Goal: Transaction & Acquisition: Purchase product/service

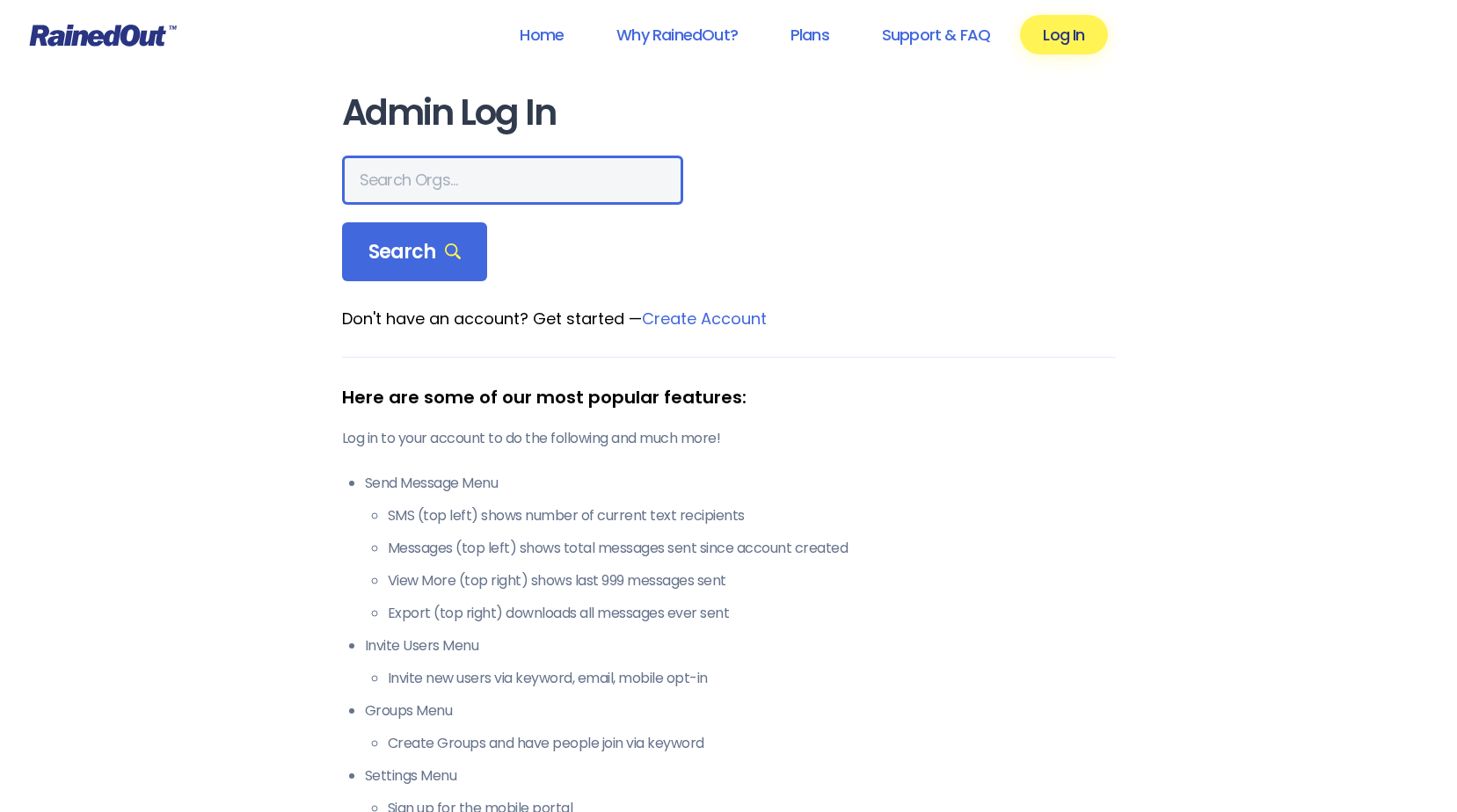
click at [447, 186] on input "text" at bounding box center [512, 179] width 341 height 49
type input "[PERSON_NAME] brands"
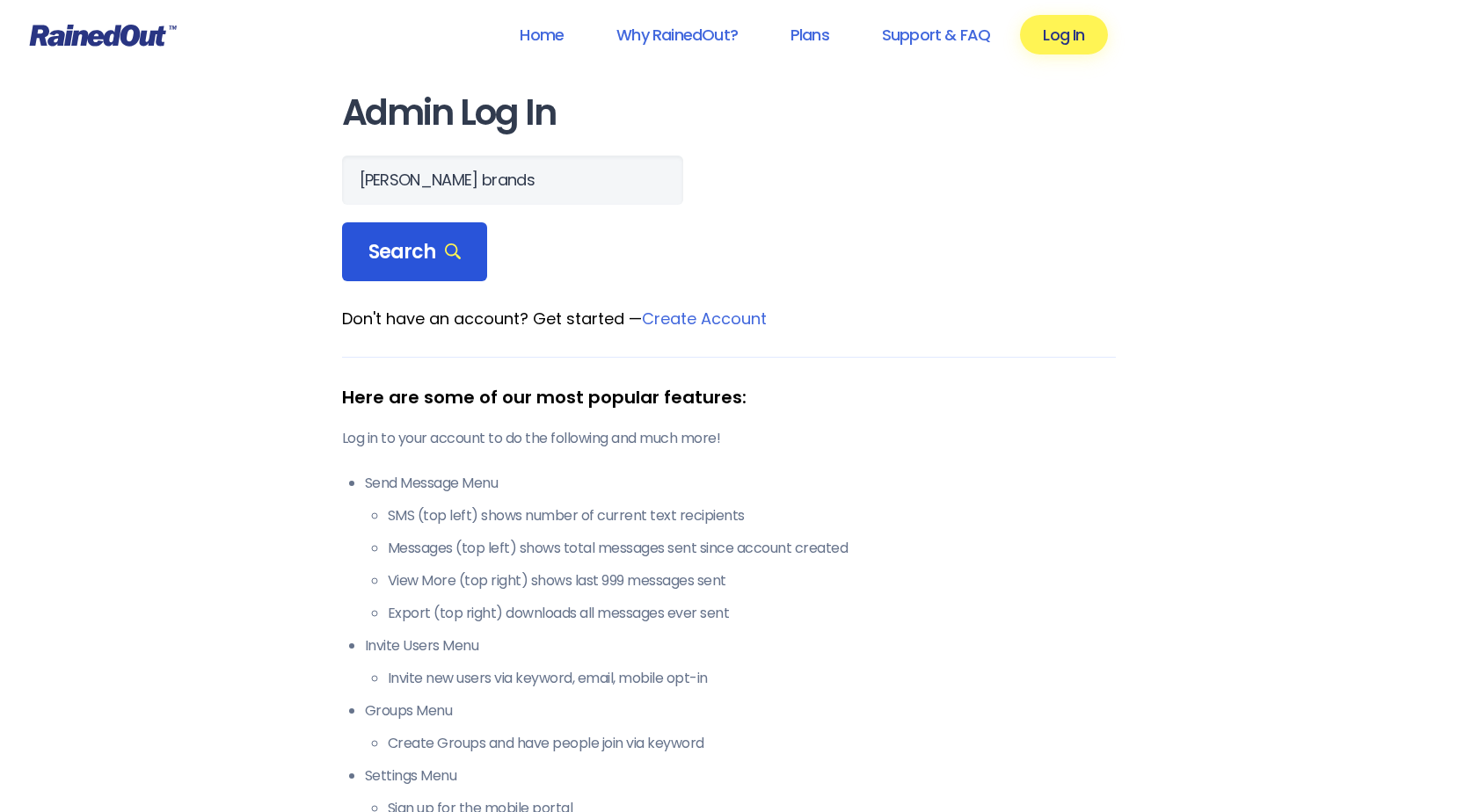
click at [396, 257] on span "Search" at bounding box center [416, 252] width 94 height 25
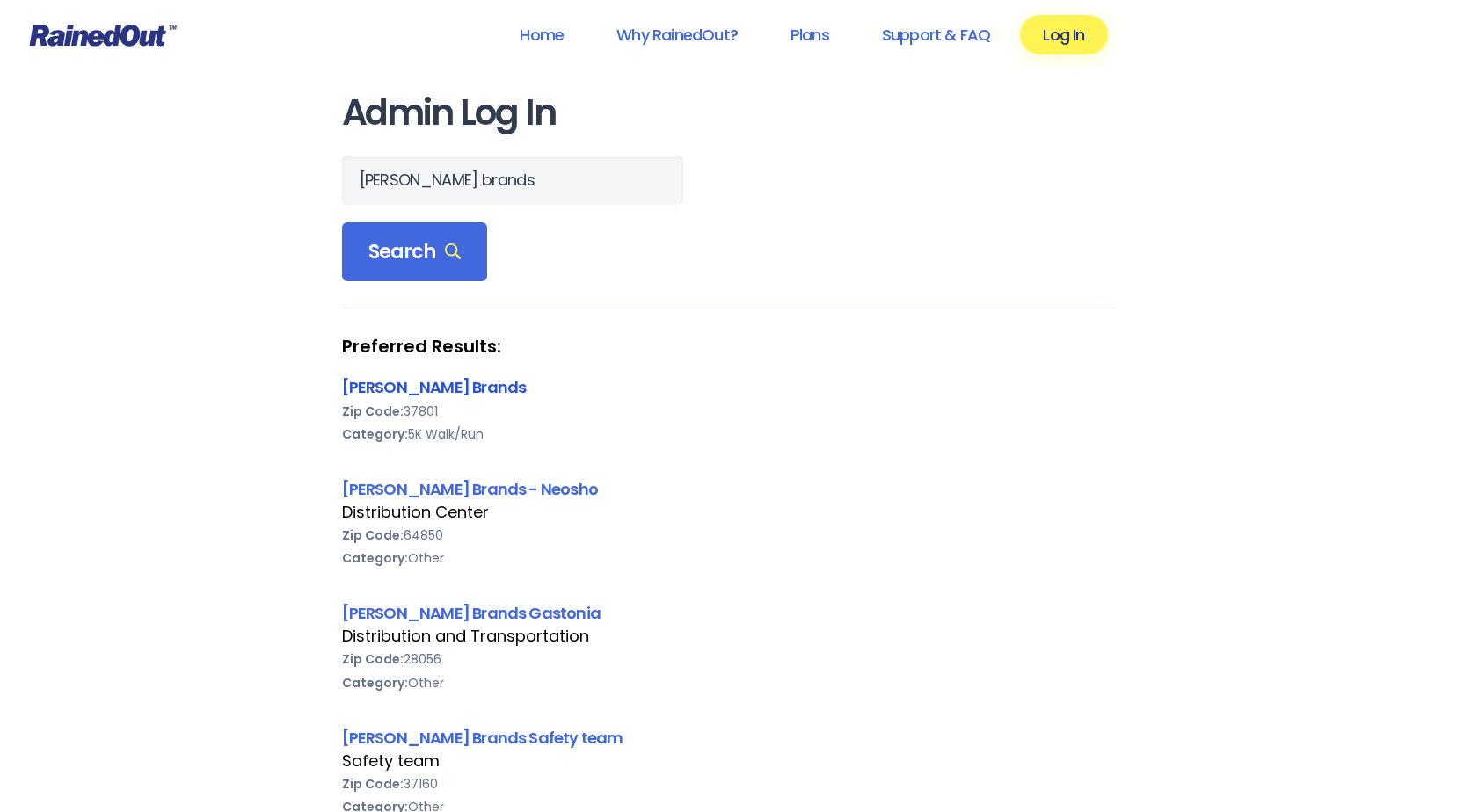
click at [398, 386] on link "[PERSON_NAME] Brands" at bounding box center [434, 388] width 184 height 22
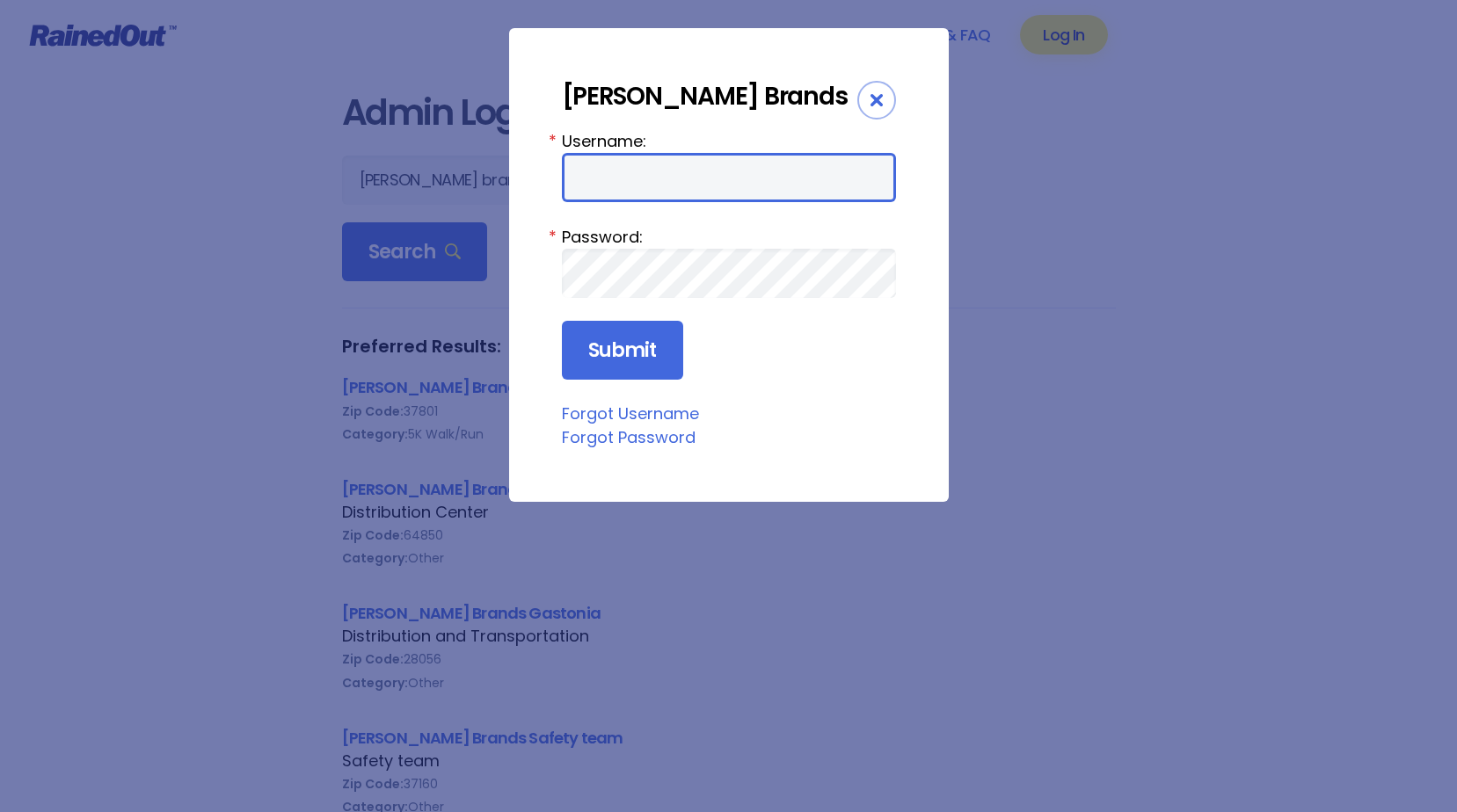
type input "bsimerly"
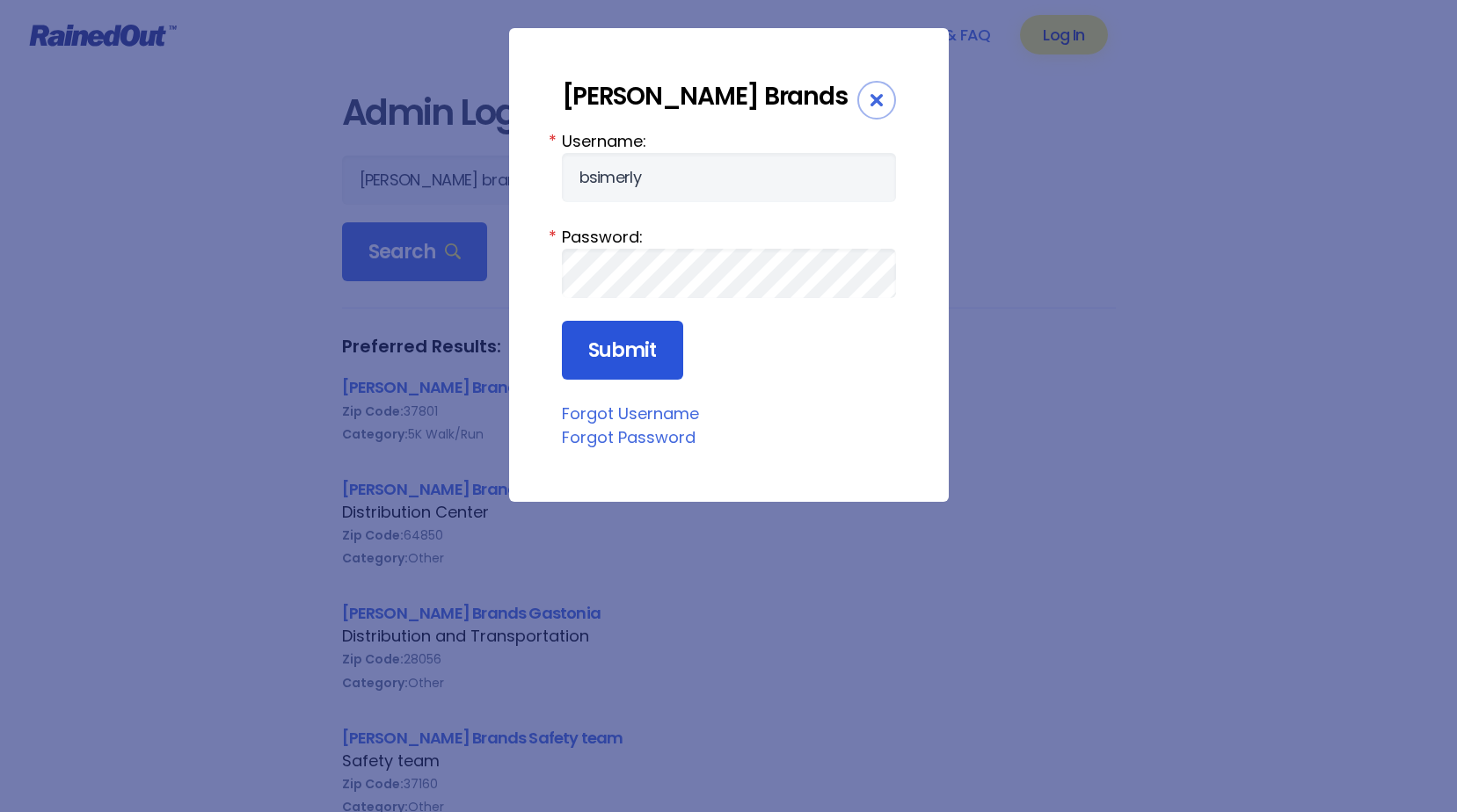
click at [599, 357] on input "Submit" at bounding box center [623, 351] width 122 height 60
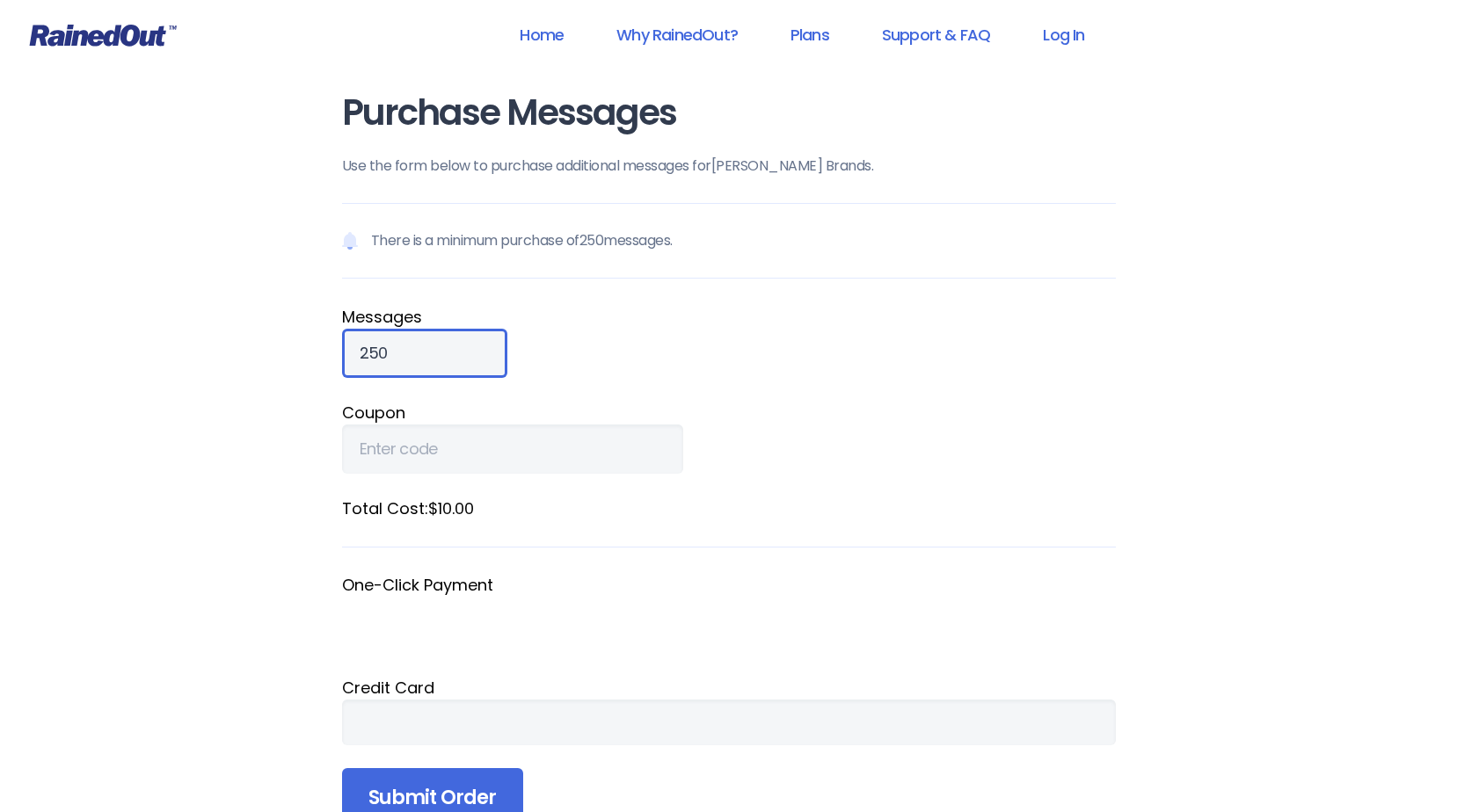
click at [431, 362] on input "250" at bounding box center [425, 353] width 165 height 49
click at [453, 347] on input "251" at bounding box center [425, 353] width 165 height 49
click at [453, 346] on input "252" at bounding box center [425, 353] width 165 height 49
click at [453, 346] on input "253" at bounding box center [425, 353] width 165 height 49
drag, startPoint x: 417, startPoint y: 355, endPoint x: 339, endPoint y: 356, distance: 78.0
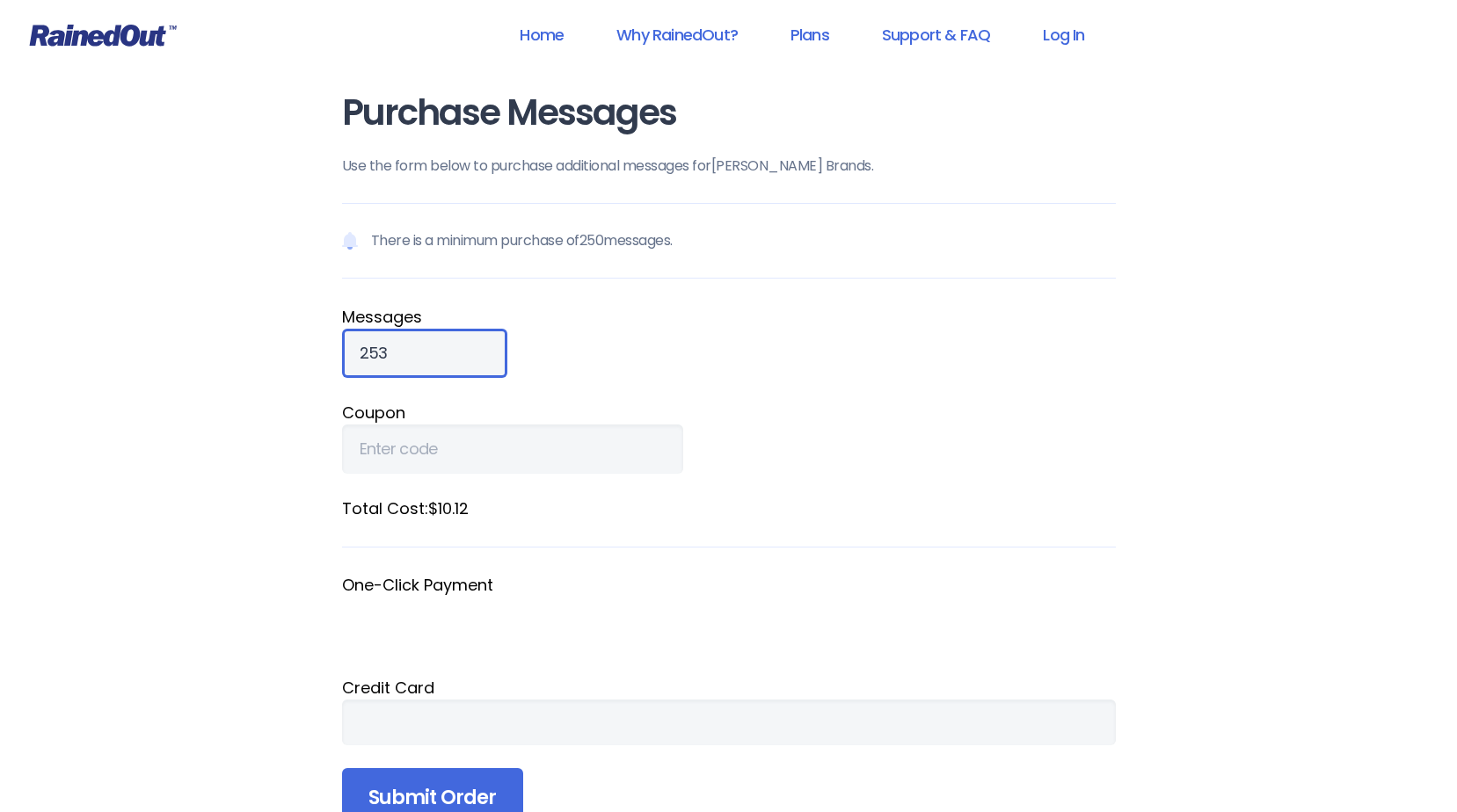
click at [339, 356] on div "Purchase Messages Use the form below to purchase additional messages for [PERSO…" at bounding box center [728, 485] width 844 height 970
click at [559, 340] on fieldset "Message s 750" at bounding box center [728, 341] width 774 height 73
drag, startPoint x: 403, startPoint y: 348, endPoint x: 351, endPoint y: 344, distance: 52.2
click at [354, 346] on input "750" at bounding box center [425, 353] width 165 height 49
type input "1500"
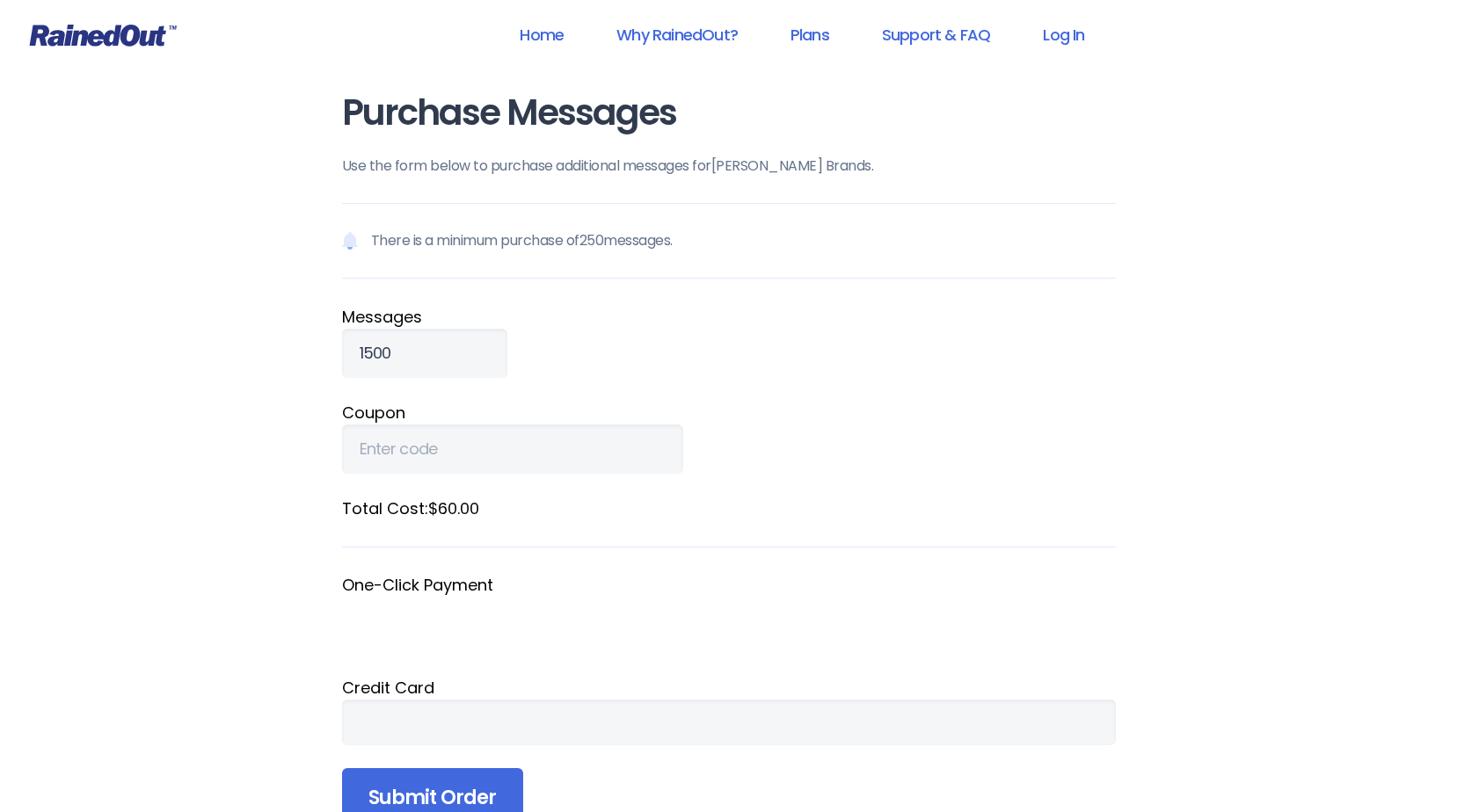
click at [592, 371] on fieldset "Message s 1500" at bounding box center [728, 341] width 774 height 73
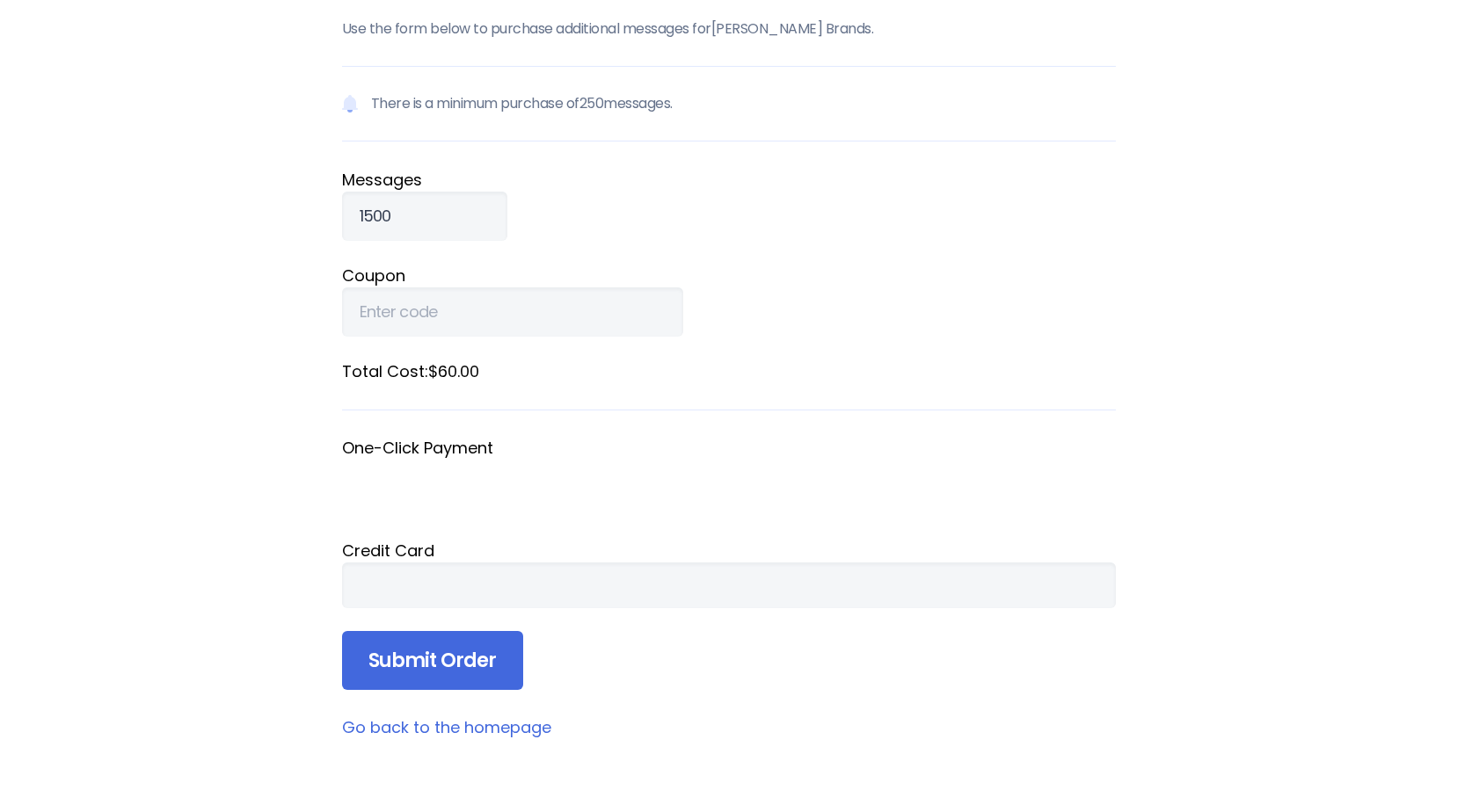
scroll to position [352, 0]
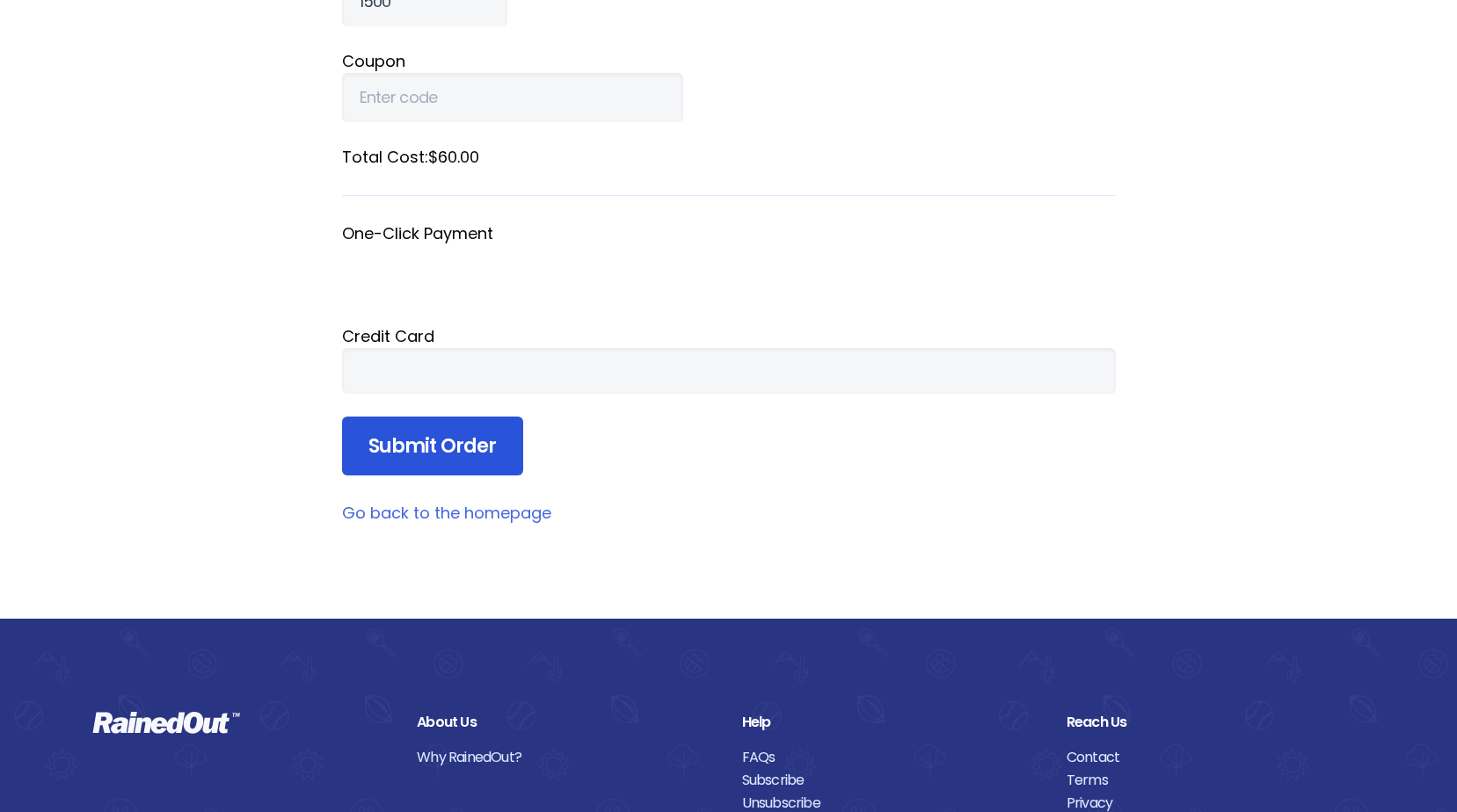
click at [436, 452] on input "Submit Order" at bounding box center [433, 446] width 181 height 60
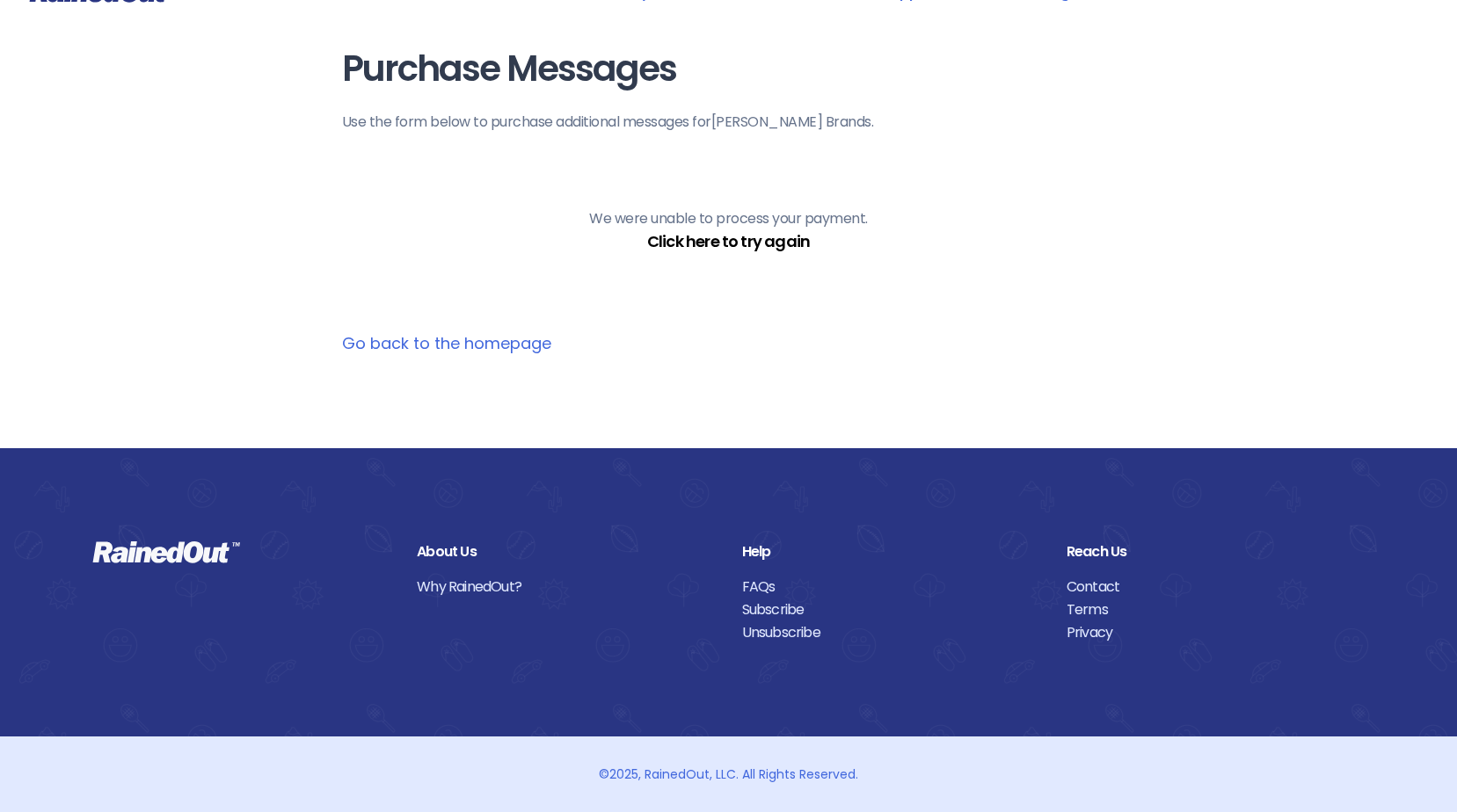
click at [758, 235] on link "Click here to try again" at bounding box center [728, 241] width 162 height 22
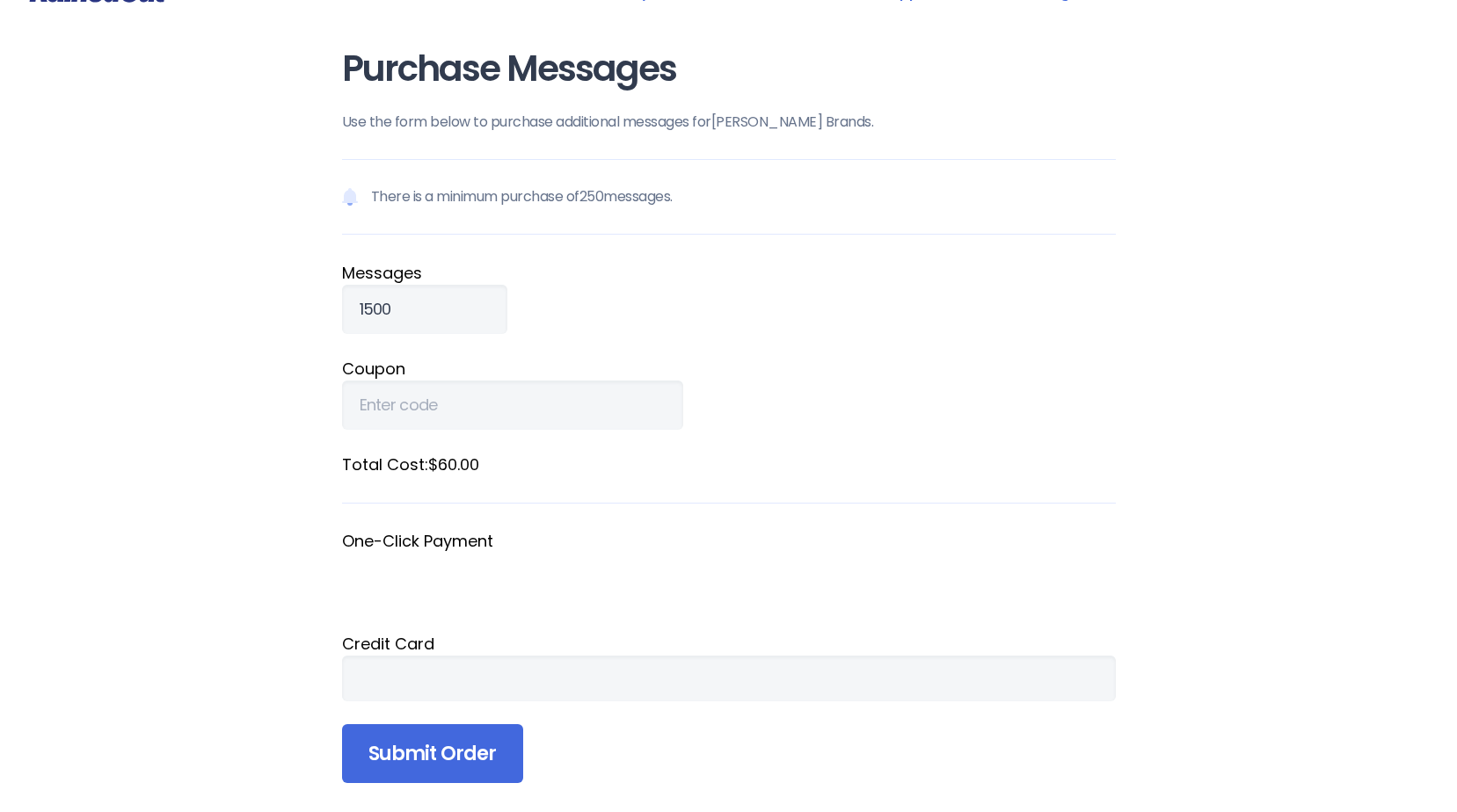
click at [437, 762] on input "Submit Order" at bounding box center [433, 754] width 181 height 60
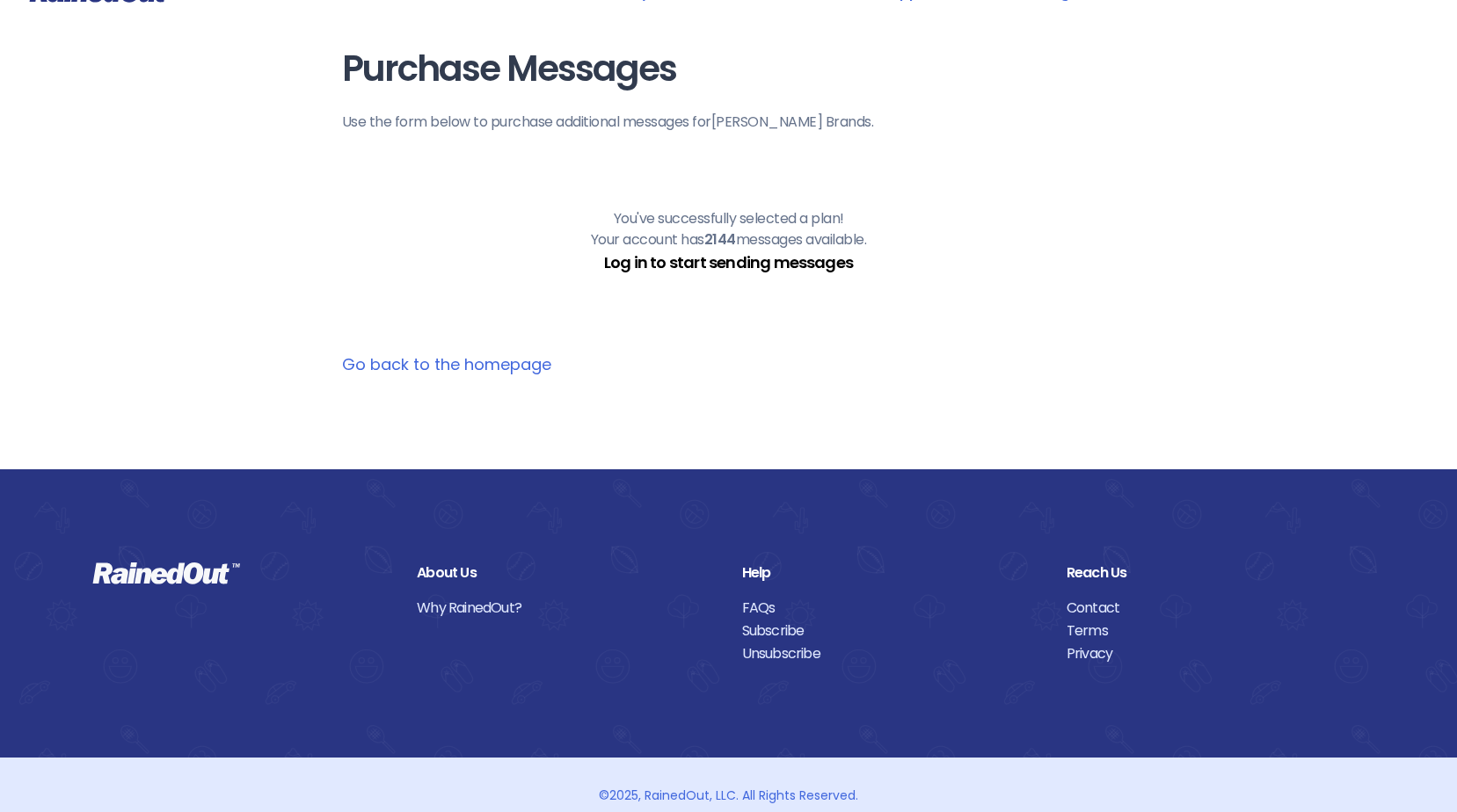
click at [724, 266] on link "Log in to start sending messages" at bounding box center [728, 262] width 249 height 22
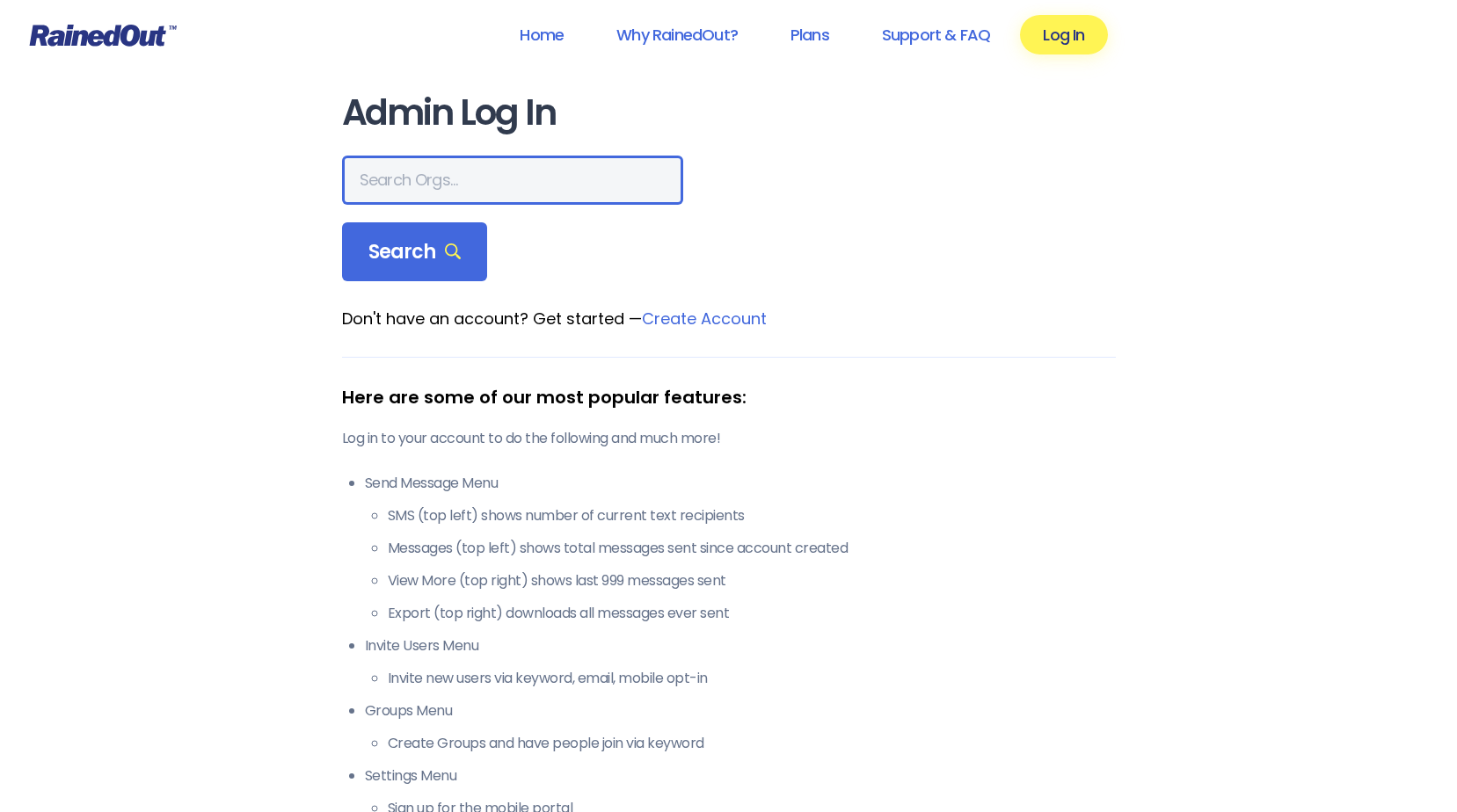
click at [436, 176] on input "text" at bounding box center [512, 179] width 341 height 49
type input "[PERSON_NAME] Brands"
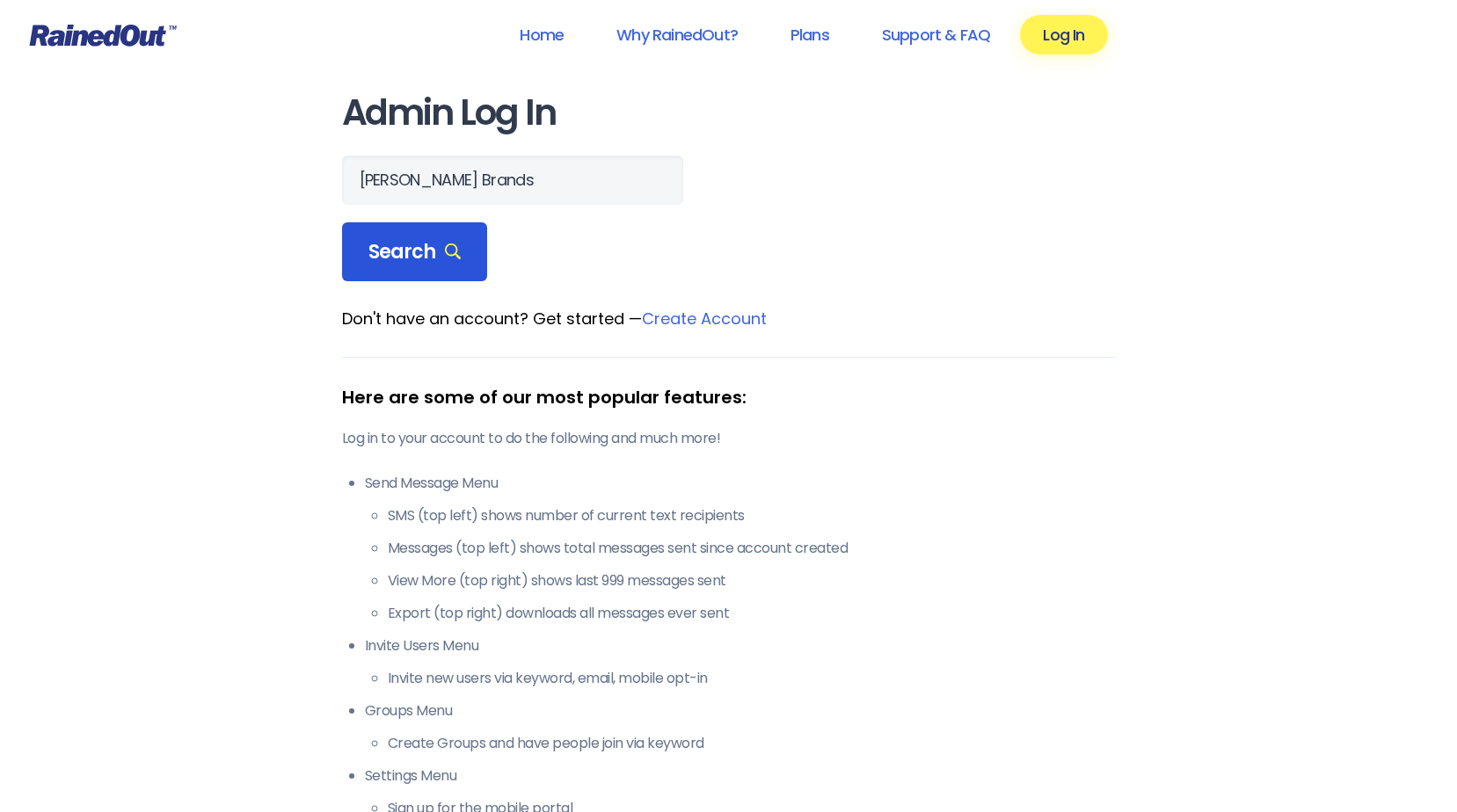
click at [406, 250] on span "Search" at bounding box center [416, 252] width 94 height 25
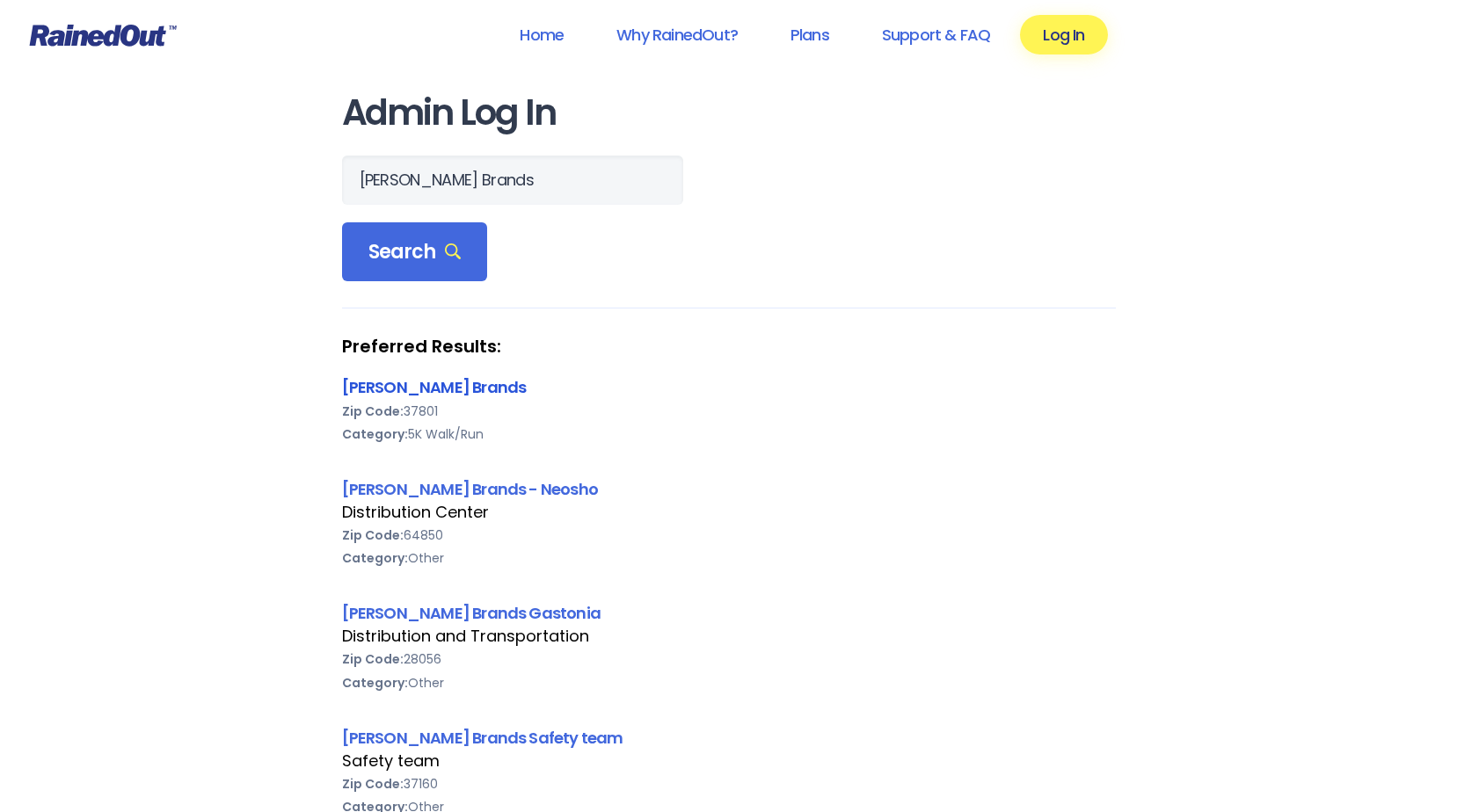
click at [397, 387] on link "[PERSON_NAME] Brands" at bounding box center [434, 388] width 184 height 22
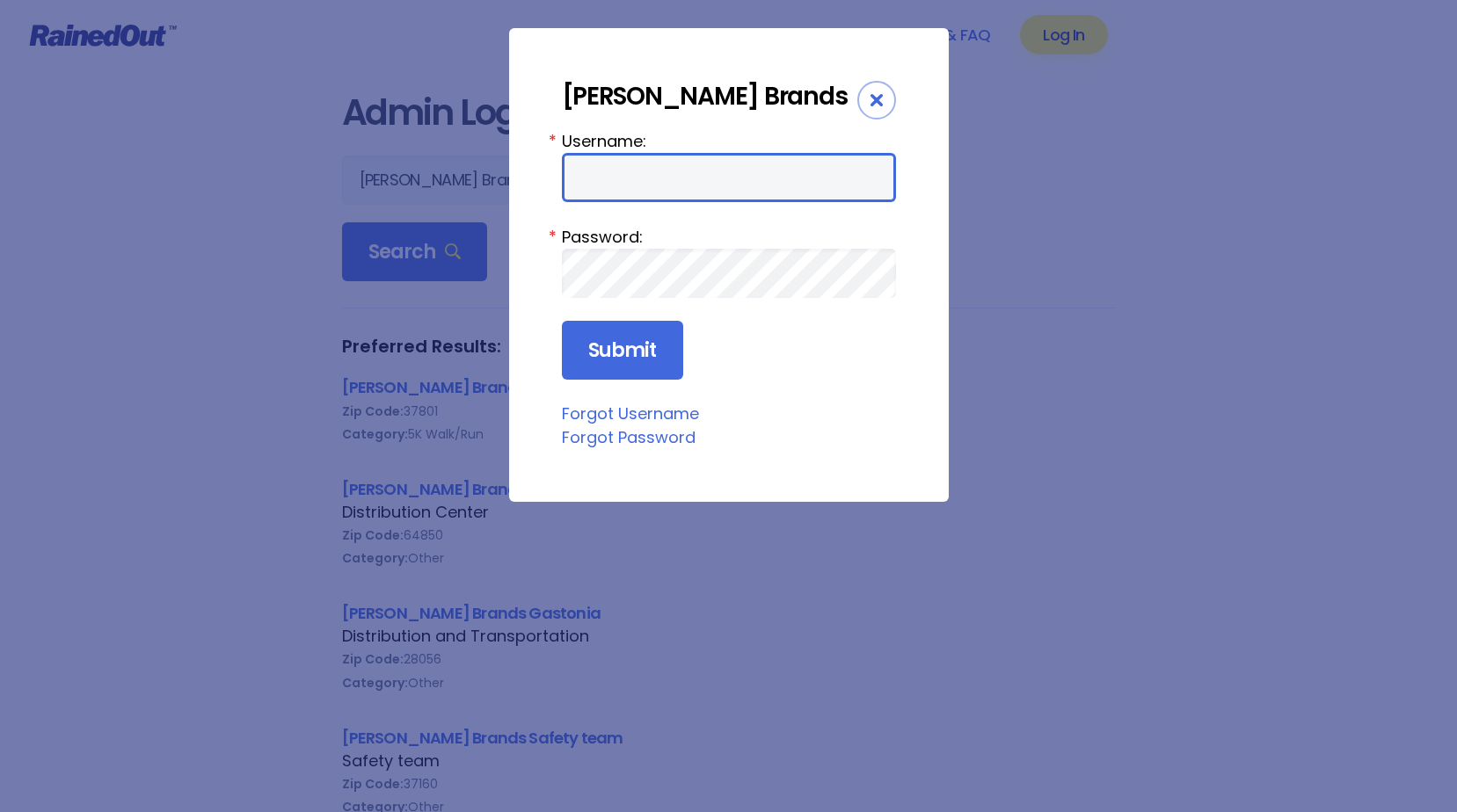
type input "bsimerly"
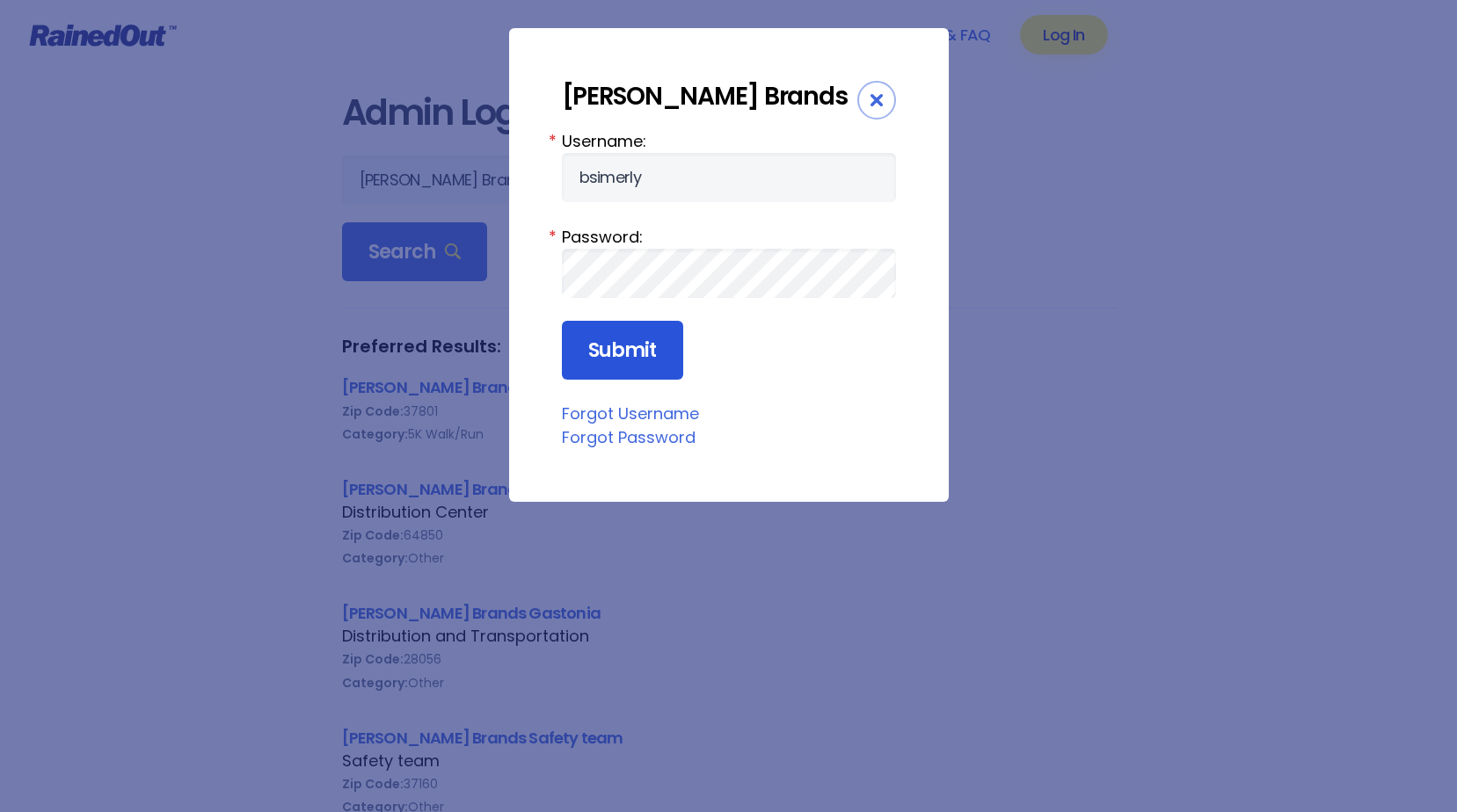
click at [611, 363] on input "Submit" at bounding box center [623, 351] width 122 height 60
